Goal: Task Accomplishment & Management: Complete application form

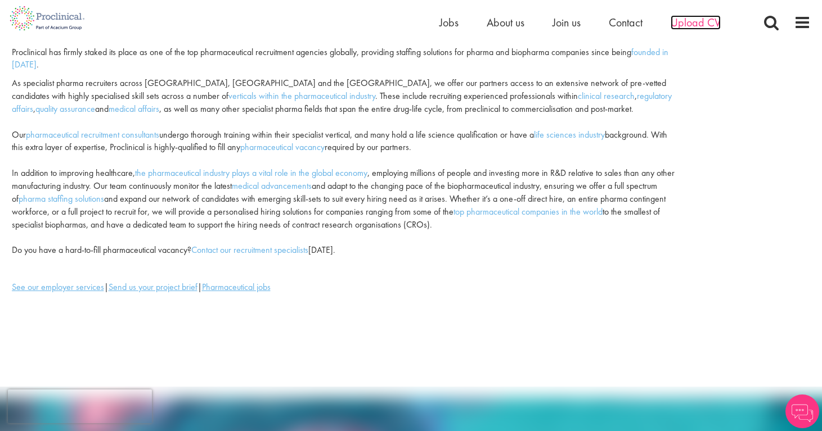
click at [687, 16] on span "Upload CV" at bounding box center [695, 22] width 50 height 15
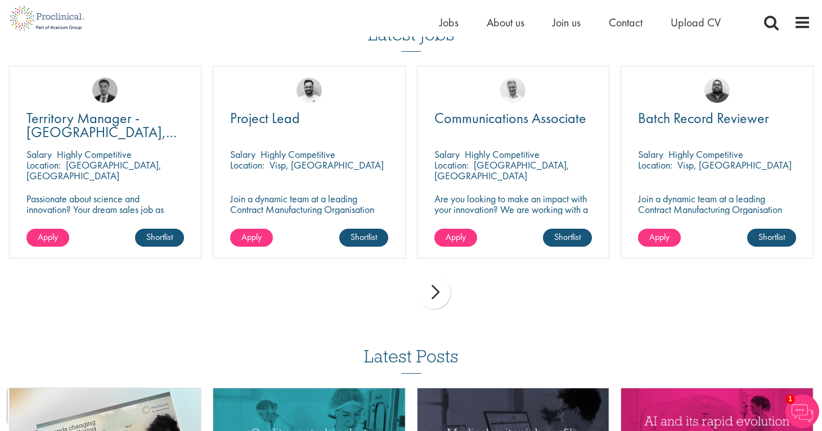
scroll to position [792, 0]
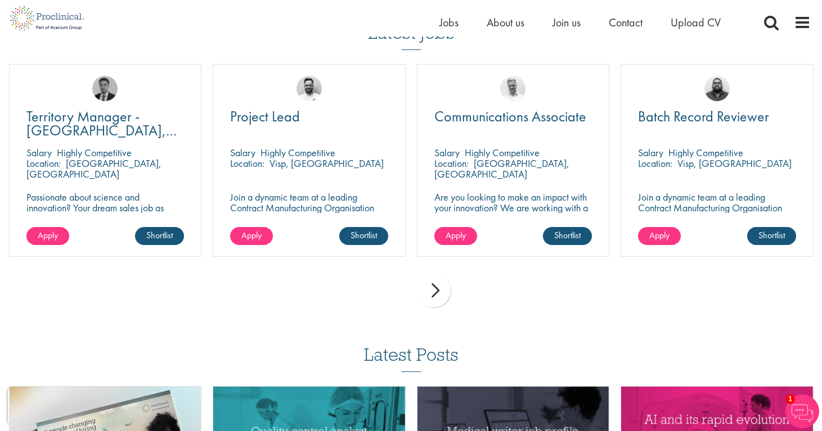
click at [439, 299] on div "next" at bounding box center [434, 291] width 34 height 34
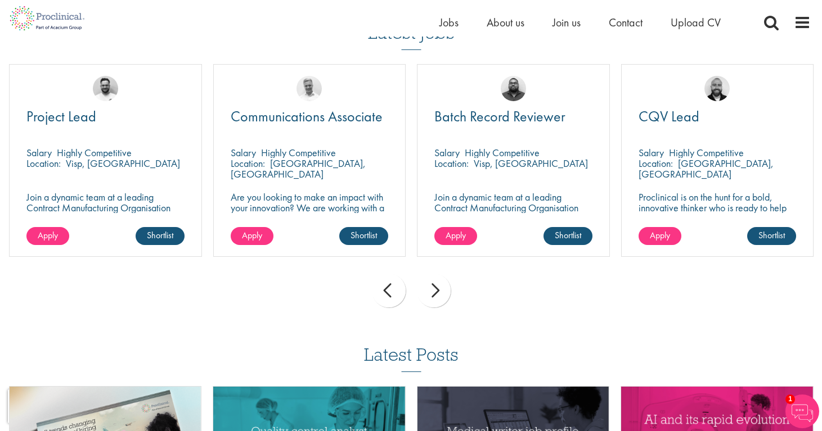
click at [439, 299] on div "next" at bounding box center [434, 291] width 34 height 34
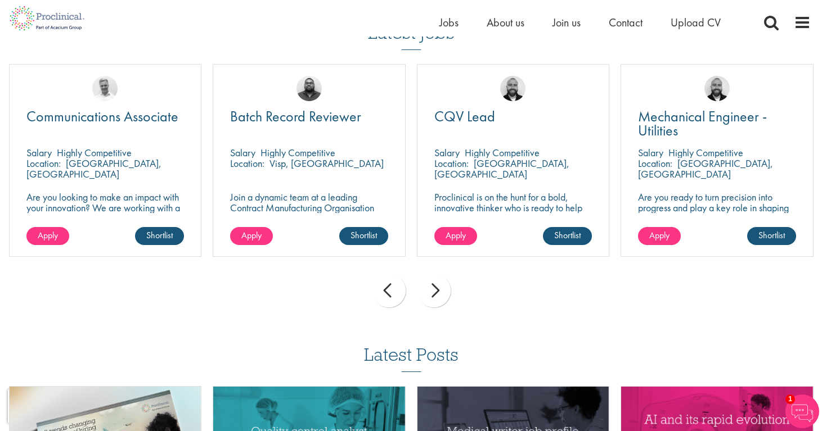
click at [439, 299] on div "next" at bounding box center [434, 291] width 34 height 34
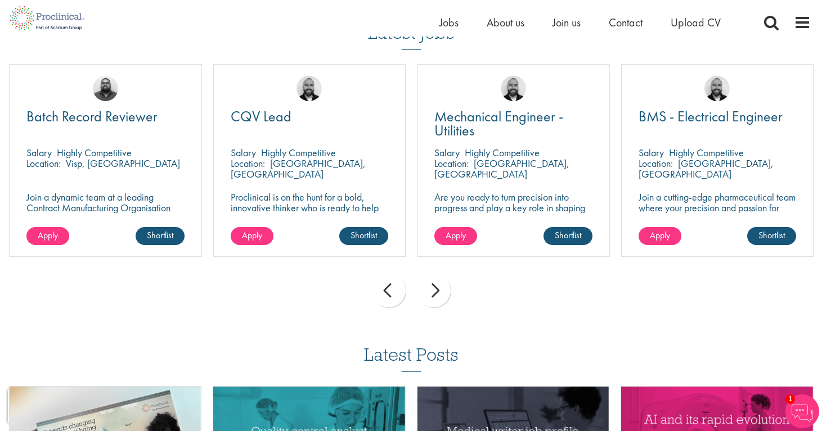
click at [439, 299] on div "next" at bounding box center [434, 291] width 34 height 34
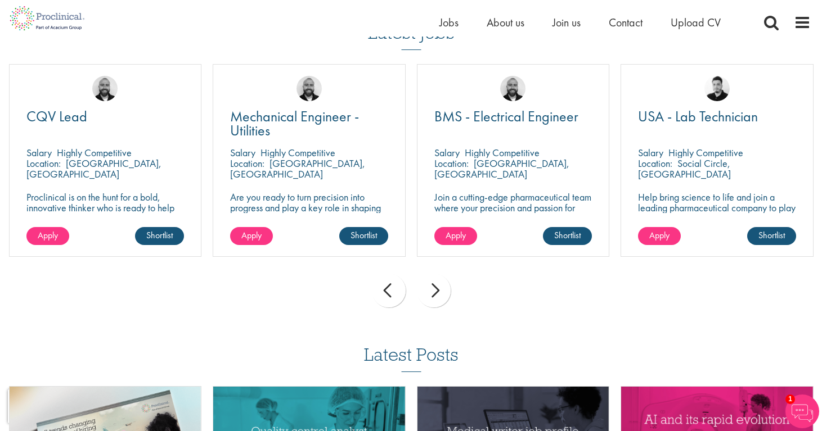
click at [439, 299] on div "next" at bounding box center [434, 291] width 34 height 34
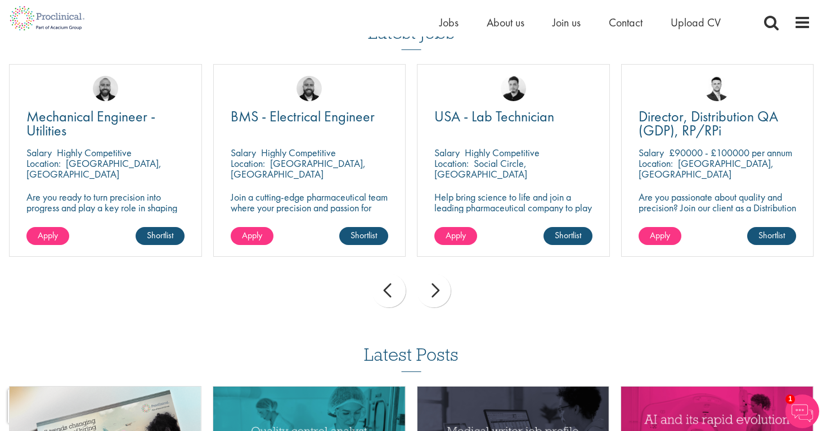
click at [439, 299] on div "next" at bounding box center [434, 291] width 34 height 34
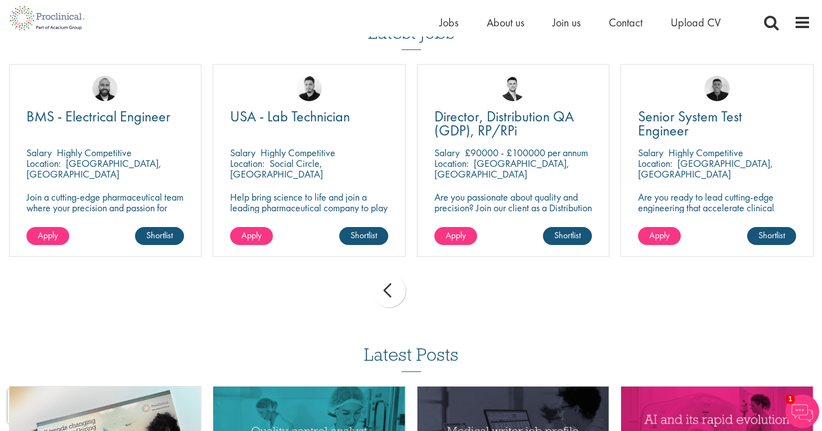
click at [439, 299] on div "prev next" at bounding box center [410, 292] width 815 height 49
